Goal: Find specific page/section: Find specific page/section

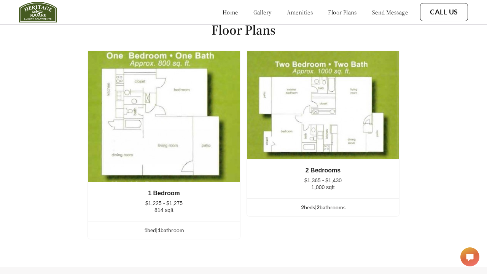
scroll to position [969, 0]
